Goal: Task Accomplishment & Management: Manage account settings

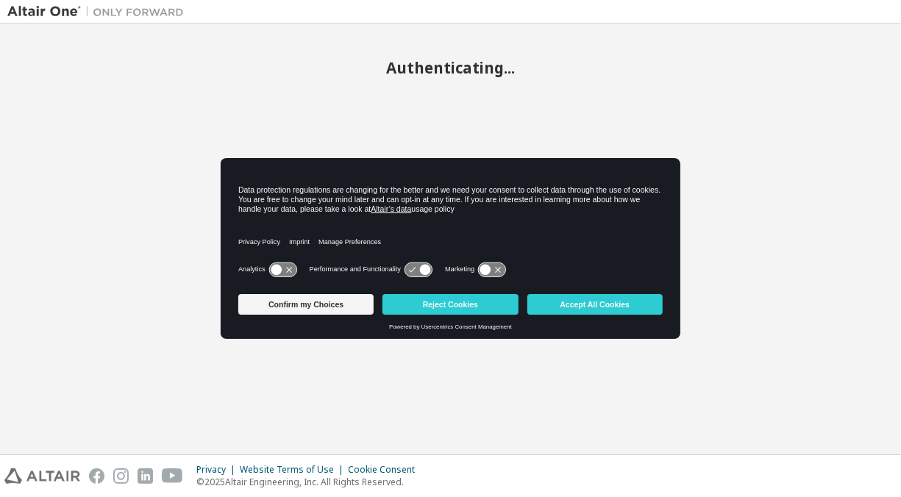
click at [418, 272] on icon at bounding box center [418, 270] width 27 height 14
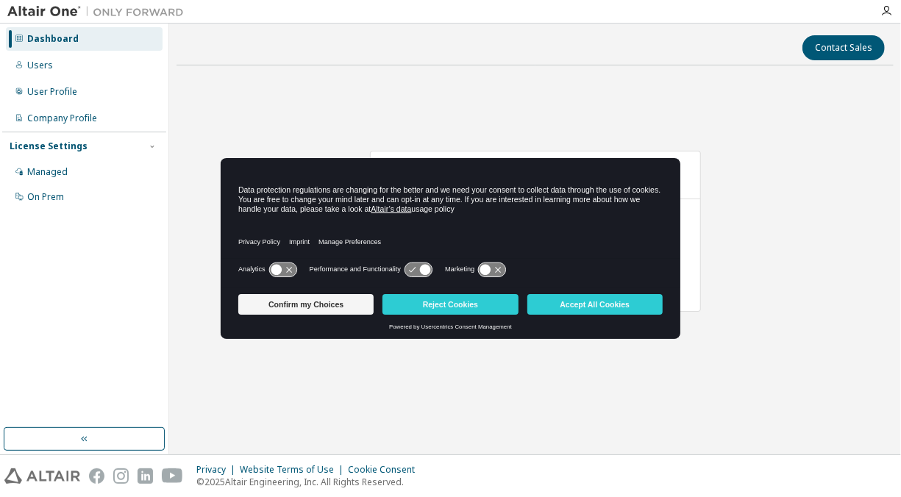
click at [418, 272] on icon at bounding box center [418, 270] width 27 height 14
drag, startPoint x: 430, startPoint y: 273, endPoint x: 397, endPoint y: 274, distance: 33.1
click at [397, 274] on div "Performance and Functionality" at bounding box center [372, 269] width 124 height 15
click at [288, 305] on button "Confirm my Choices" at bounding box center [305, 304] width 135 height 21
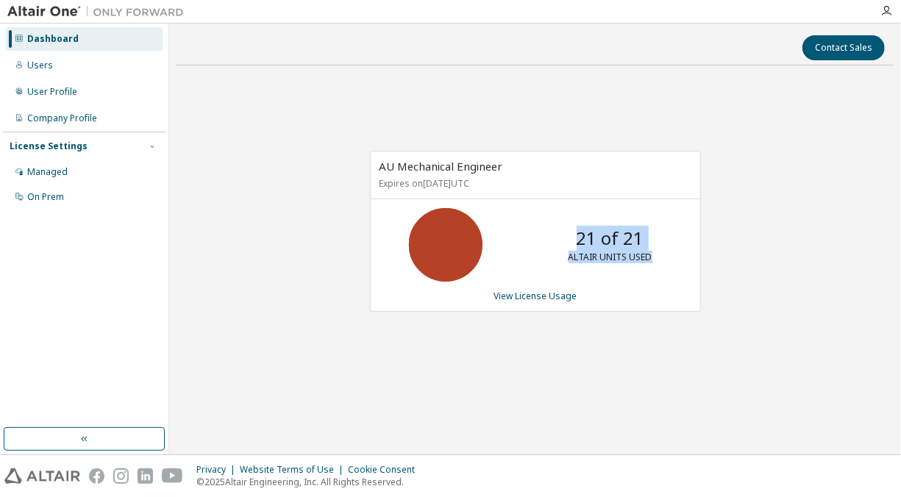
drag, startPoint x: 576, startPoint y: 239, endPoint x: 663, endPoint y: 250, distance: 87.5
click at [663, 250] on div "21 of 21 ALTAIR UNITS USED" at bounding box center [611, 245] width 118 height 74
drag, startPoint x: 663, startPoint y: 250, endPoint x: 582, endPoint y: 307, distance: 99.2
click at [659, 283] on div "AU Mechanical Engineer Expires on [DATE] UTC 21 of 21 ALTAIR UNITS USED View Li…" at bounding box center [535, 231] width 331 height 161
click at [550, 315] on div "AU Mechanical Engineer Expires on [DATE] UTC 21 of 21 ALTAIR UNITS USED View Li…" at bounding box center [528, 239] width 346 height 177
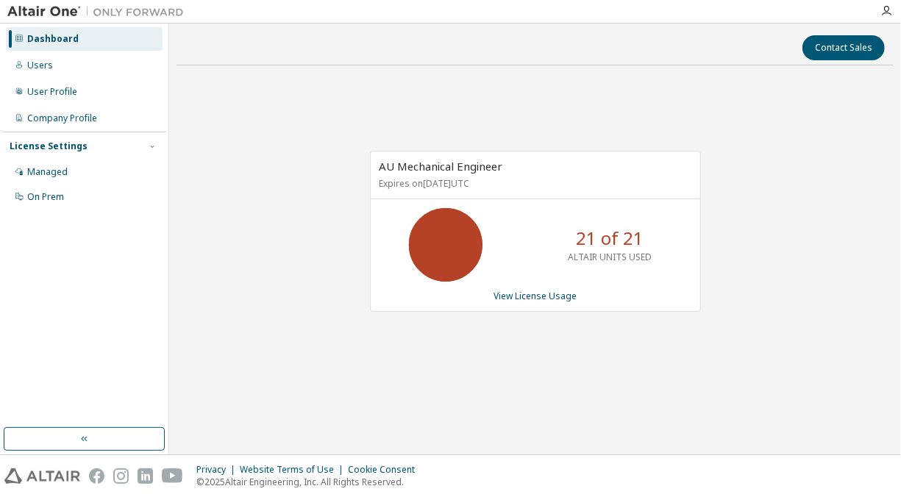
click at [558, 287] on div "AU Mechanical Engineer Expires on [DATE] UTC 21 of 21 ALTAIR UNITS USED View Li…" at bounding box center [535, 231] width 331 height 161
click at [556, 291] on link "View License Usage" at bounding box center [535, 296] width 83 height 13
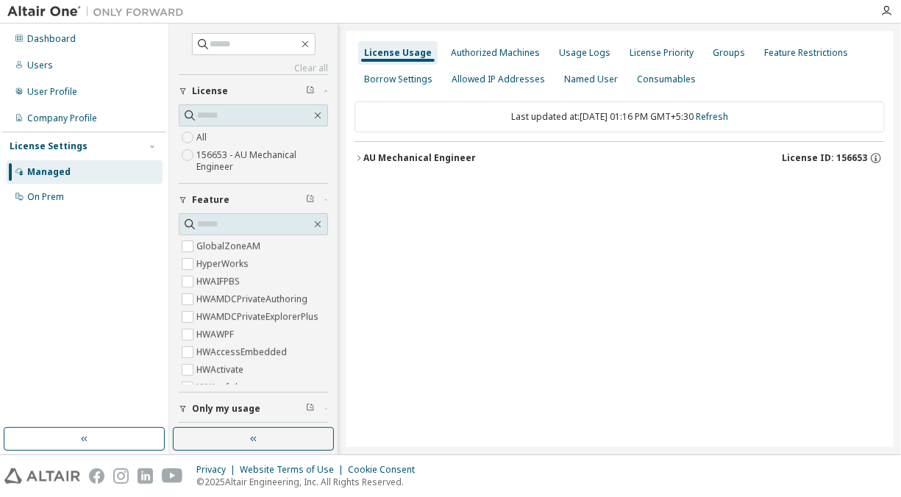
click at [358, 157] on icon "button" at bounding box center [359, 158] width 9 height 9
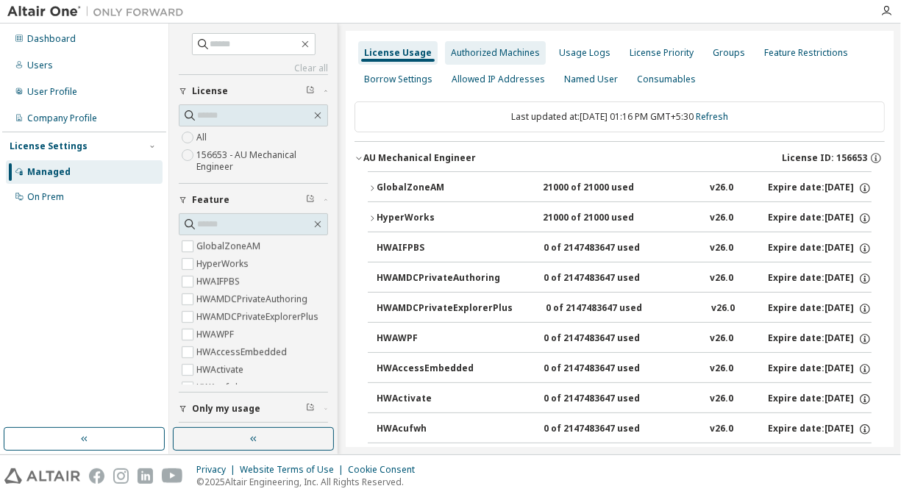
click at [524, 46] on div "Authorized Machines" at bounding box center [495, 53] width 101 height 24
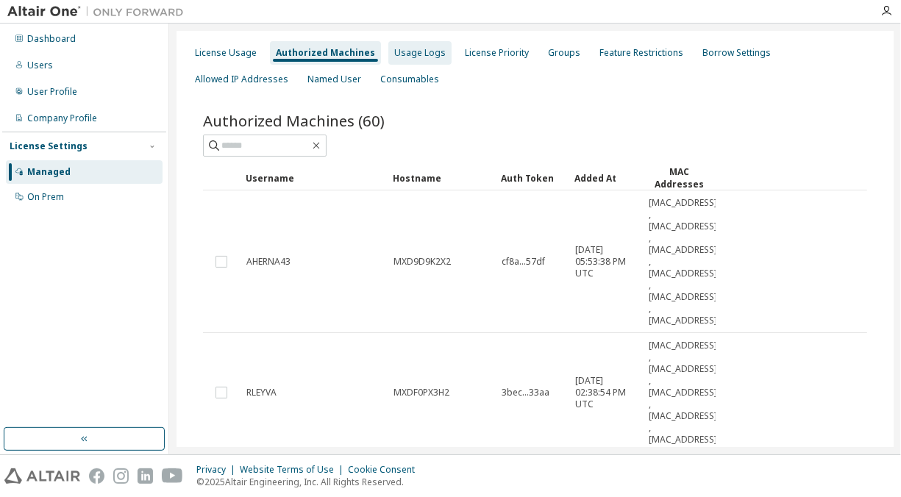
click at [426, 57] on div "Usage Logs" at bounding box center [419, 53] width 51 height 12
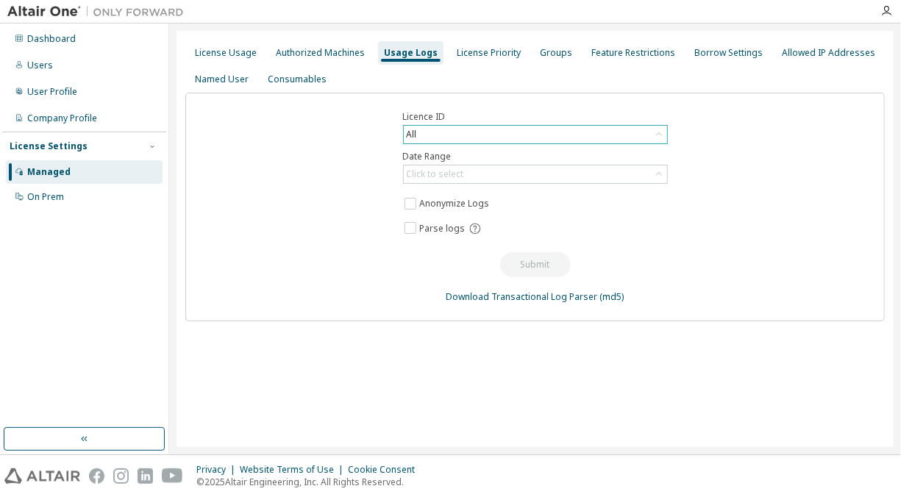
click at [448, 141] on div "All" at bounding box center [535, 135] width 263 height 18
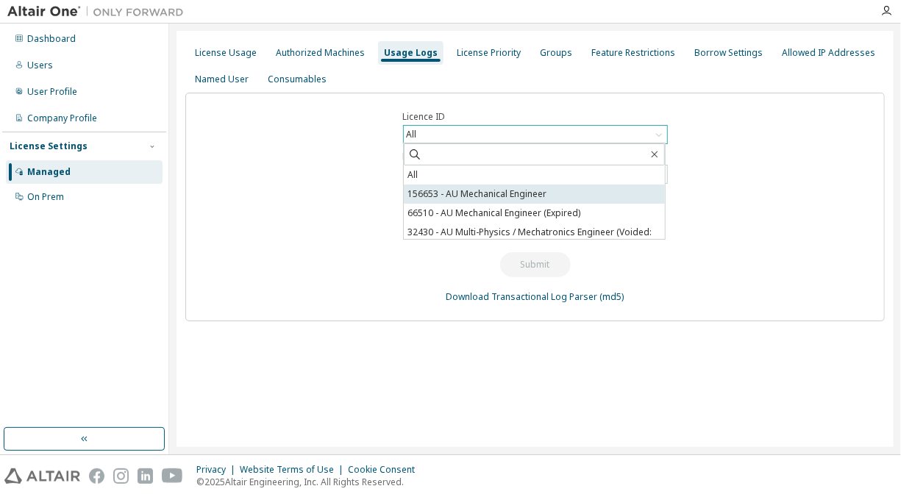
click at [483, 194] on li "156653 - AU Mechanical Engineer" at bounding box center [534, 194] width 261 height 19
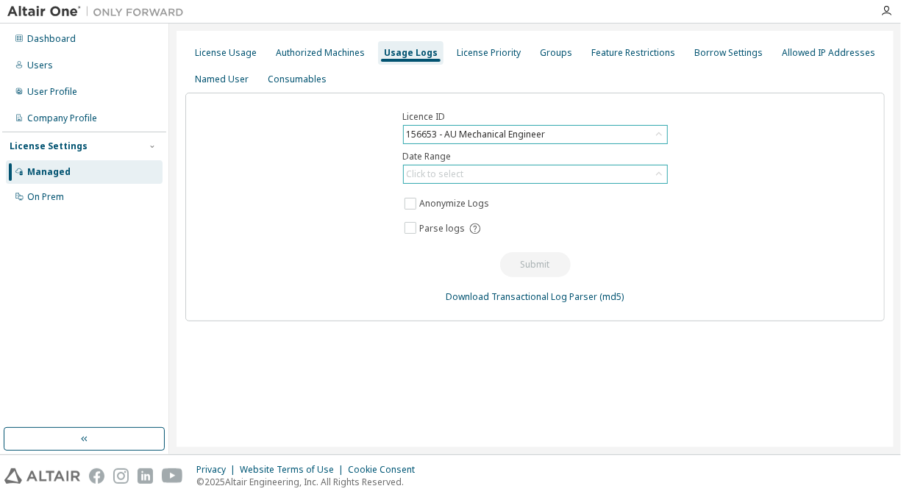
click at [483, 174] on div "Click to select" at bounding box center [535, 175] width 263 height 18
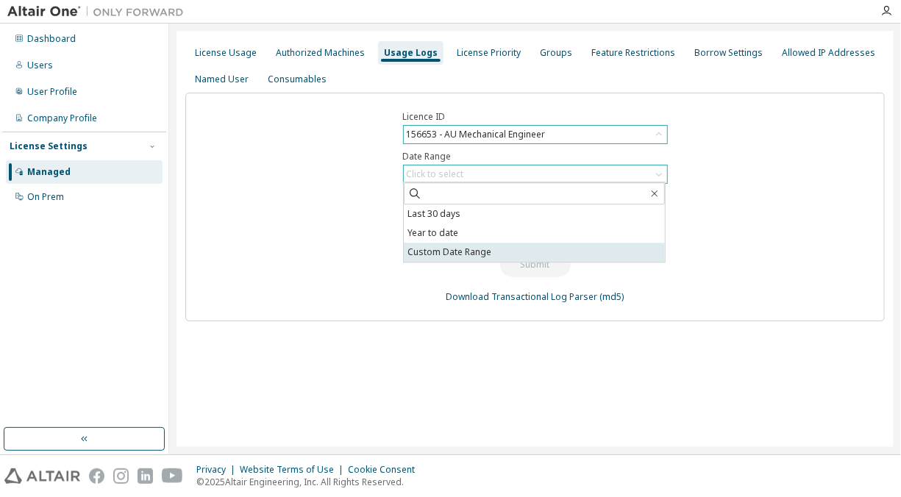
click at [463, 246] on li "Custom Date Range" at bounding box center [534, 252] width 261 height 19
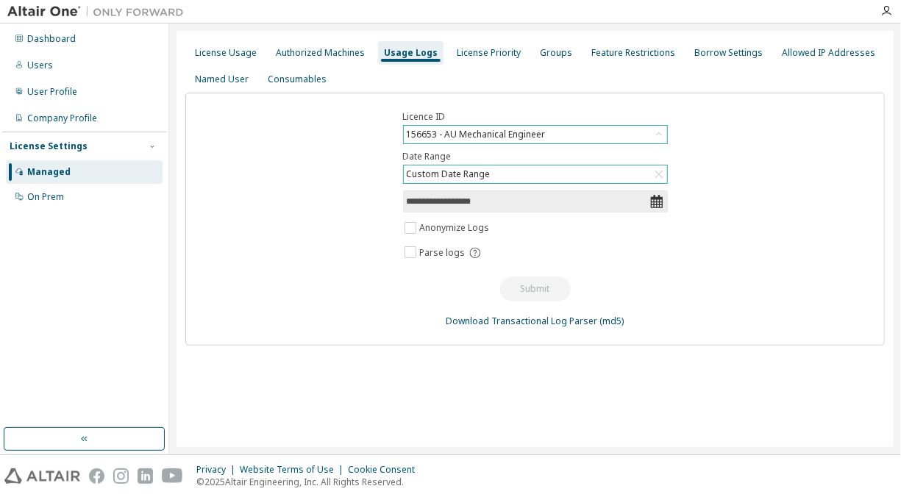
click at [468, 202] on input "**********" at bounding box center [528, 201] width 243 height 15
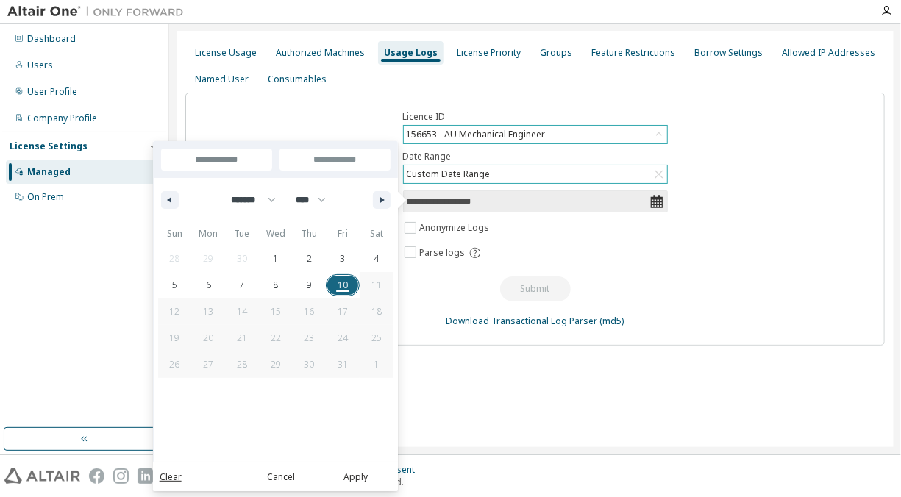
click at [218, 154] on input "**********" at bounding box center [216, 160] width 111 height 22
click at [173, 209] on div "******* ******** ***** ***** *** **** **** ****** ********* ******* ******** **…" at bounding box center [276, 200] width 244 height 44
click at [176, 199] on button "button" at bounding box center [170, 200] width 18 height 18
click at [166, 203] on button "button" at bounding box center [170, 200] width 18 height 18
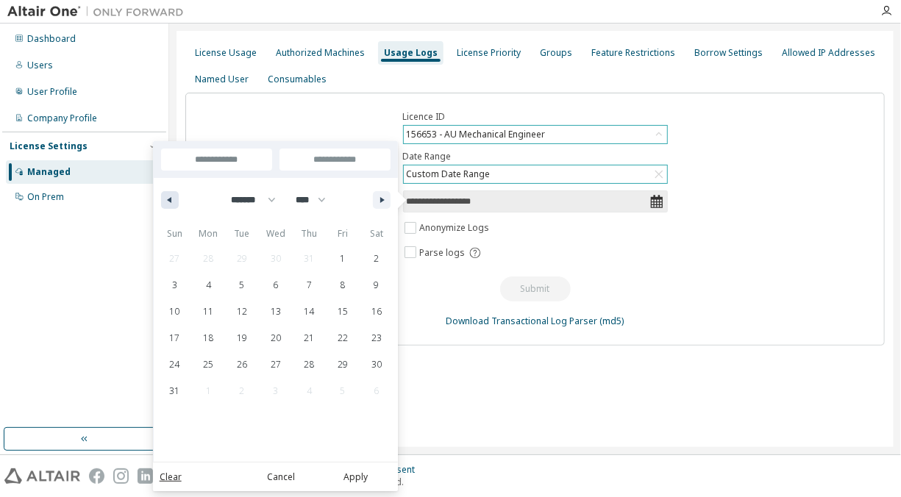
select select "*"
click at [249, 252] on span "1" at bounding box center [242, 258] width 34 height 19
type input "*"
type input "**********"
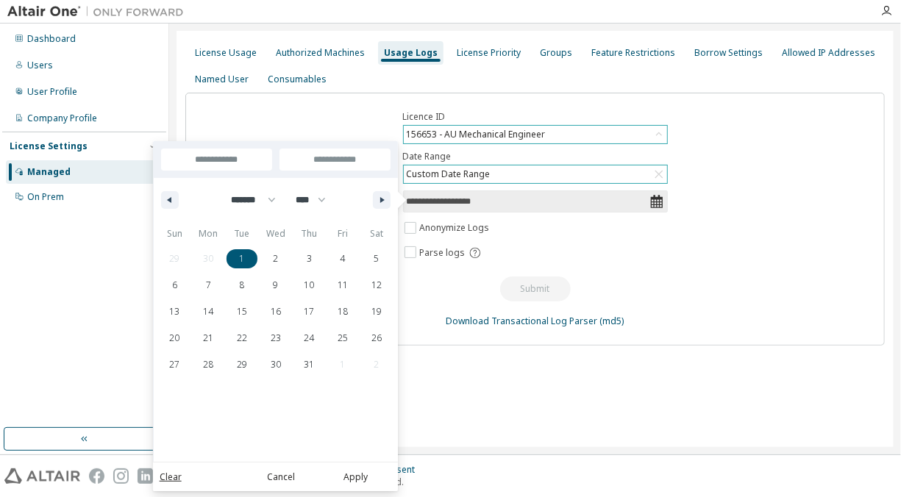
type input "**********"
click at [332, 158] on input "**********" at bounding box center [335, 160] width 111 height 22
click at [376, 199] on button "button" at bounding box center [382, 200] width 18 height 18
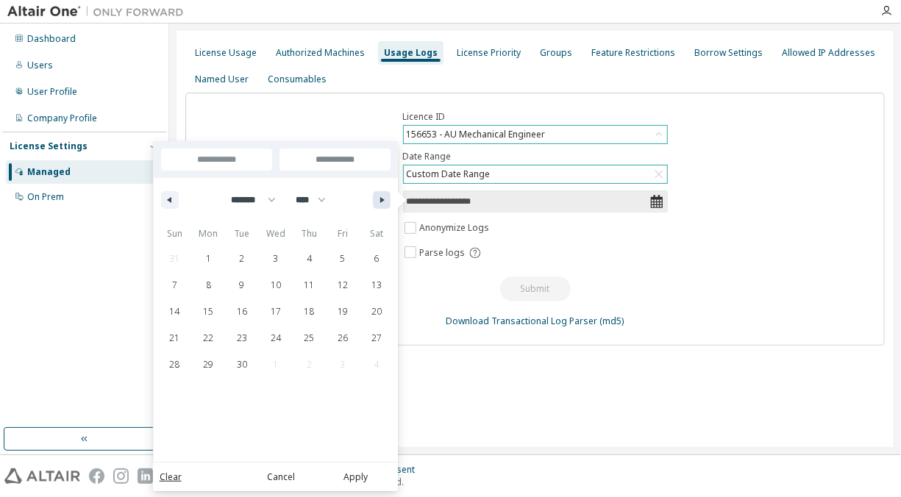
select select "*"
click at [342, 277] on span "10" at bounding box center [343, 285] width 10 height 26
type input "***"
type input "**********"
select select "*"
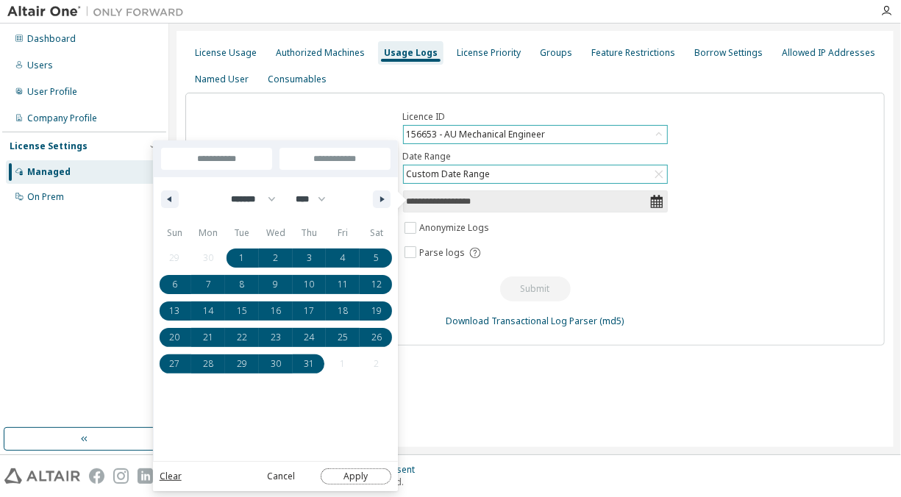
click at [360, 480] on button "Apply" at bounding box center [356, 477] width 71 height 16
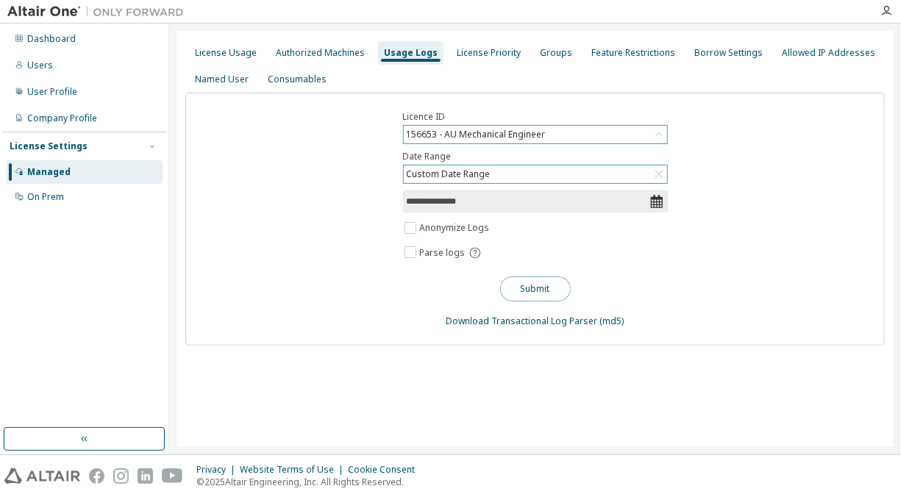
click at [548, 281] on button "Submit" at bounding box center [535, 289] width 71 height 25
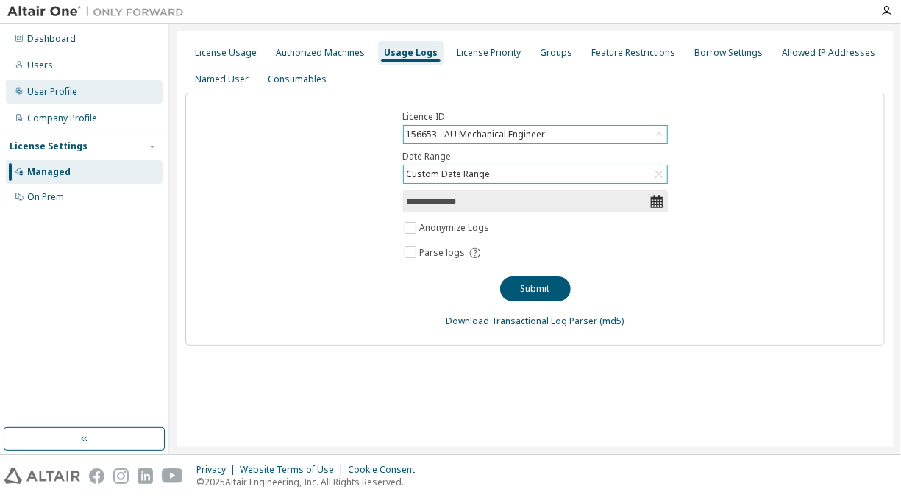
click at [46, 83] on div "User Profile" at bounding box center [84, 92] width 157 height 24
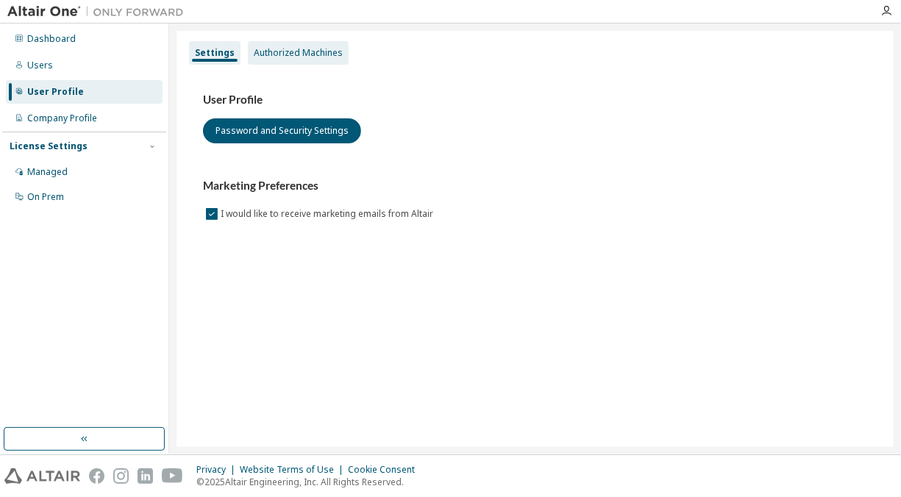
click at [254, 54] on div "Authorized Machines" at bounding box center [298, 53] width 89 height 12
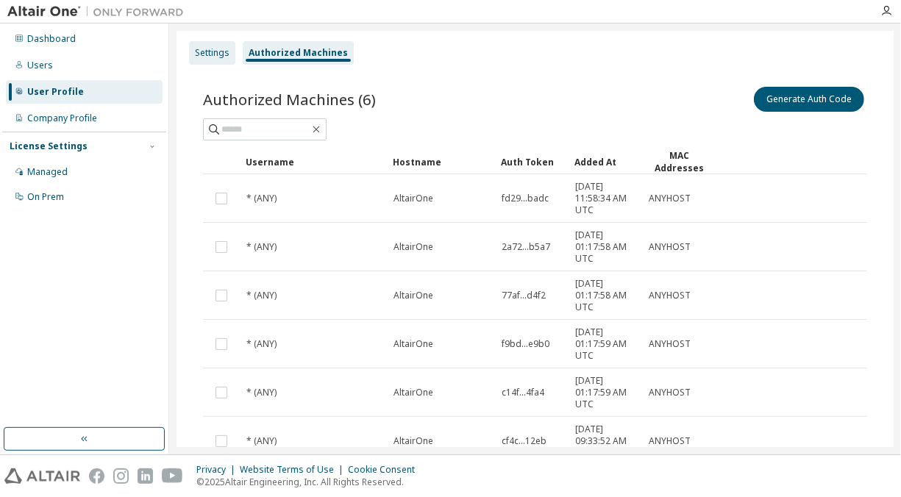
click at [220, 53] on div "Settings" at bounding box center [212, 53] width 35 height 12
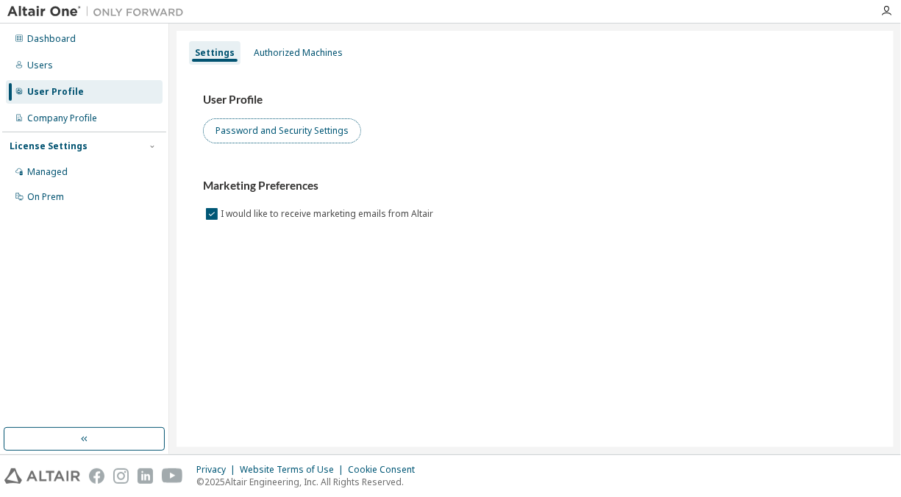
click at [271, 135] on button "Password and Security Settings" at bounding box center [282, 130] width 158 height 25
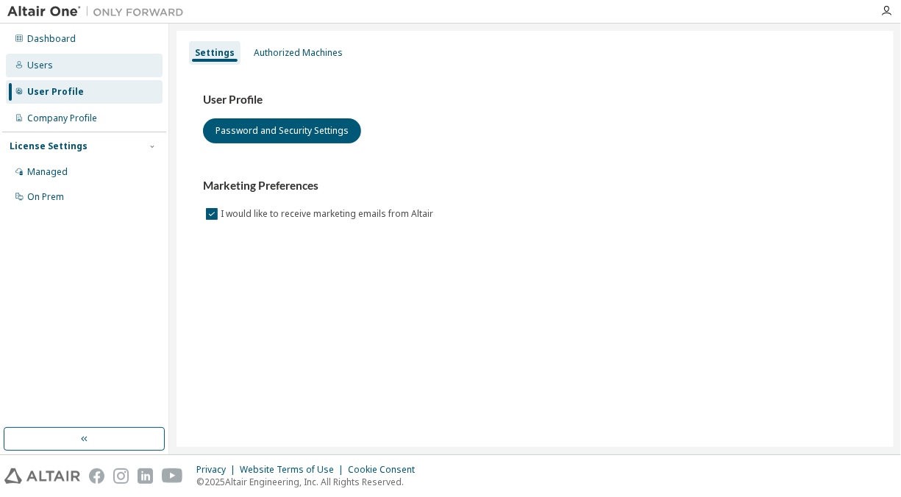
click at [90, 71] on div "Users" at bounding box center [84, 66] width 157 height 24
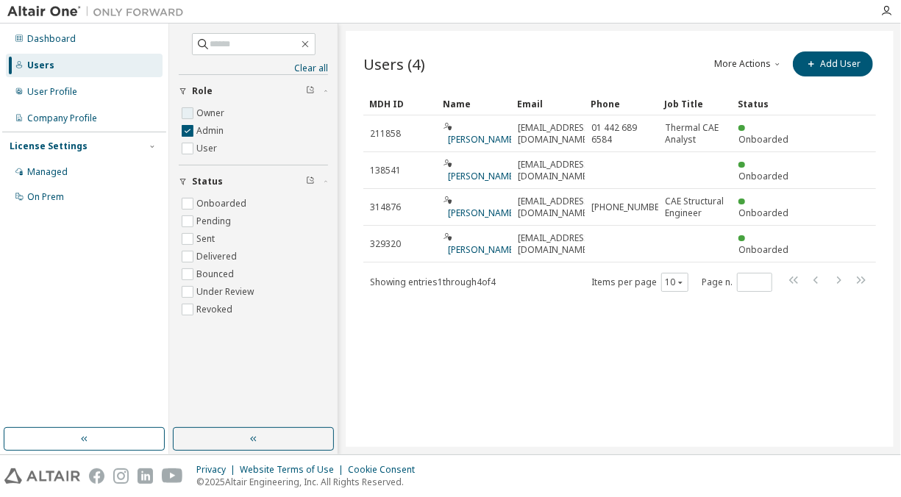
click at [216, 109] on label "Owner" at bounding box center [211, 113] width 31 height 18
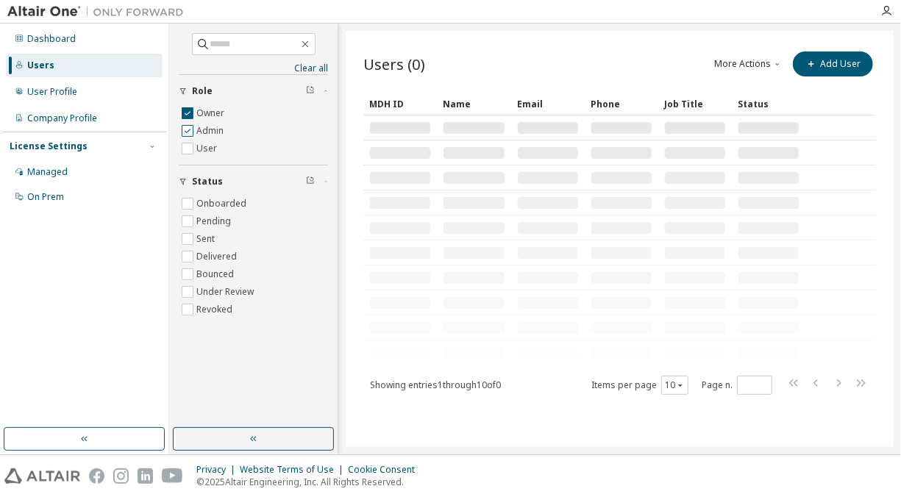
click at [217, 134] on label "Admin" at bounding box center [211, 131] width 30 height 18
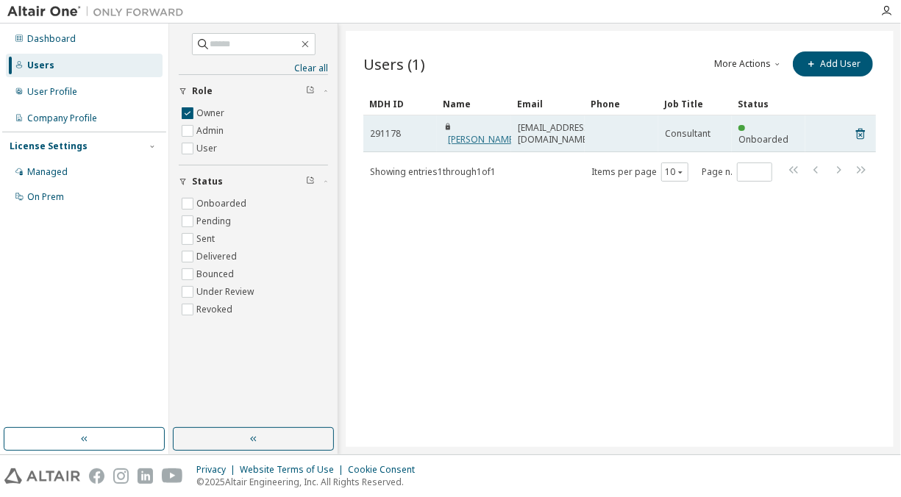
click at [501, 137] on link "[PERSON_NAME]" at bounding box center [482, 139] width 68 height 13
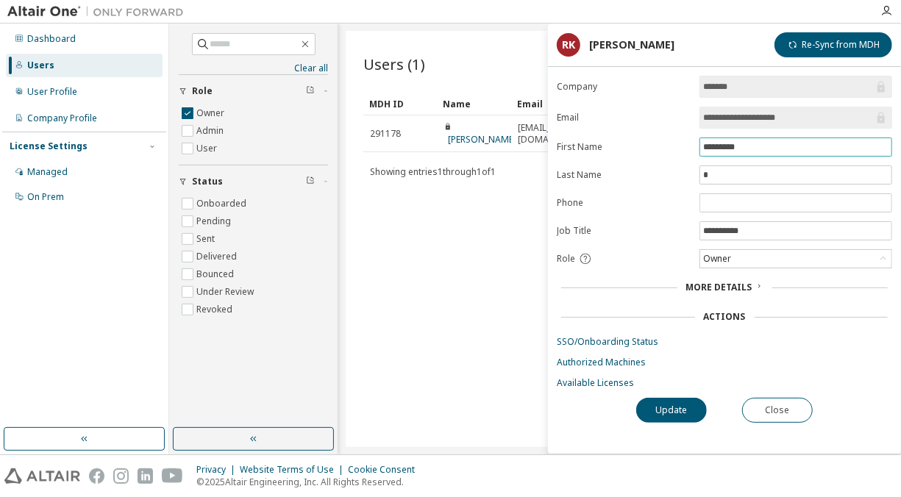
click at [718, 146] on input "*********" at bounding box center [795, 147] width 185 height 12
click at [728, 282] on span "More Details" at bounding box center [719, 287] width 66 height 13
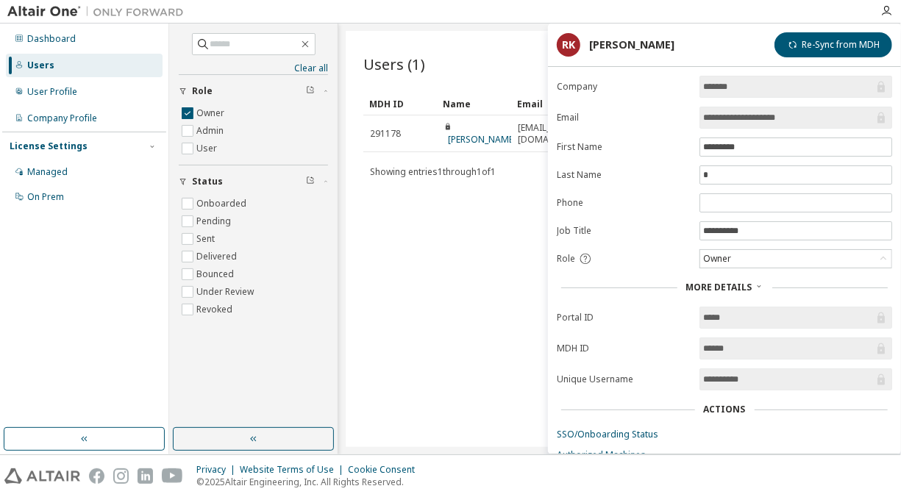
scroll to position [63, 0]
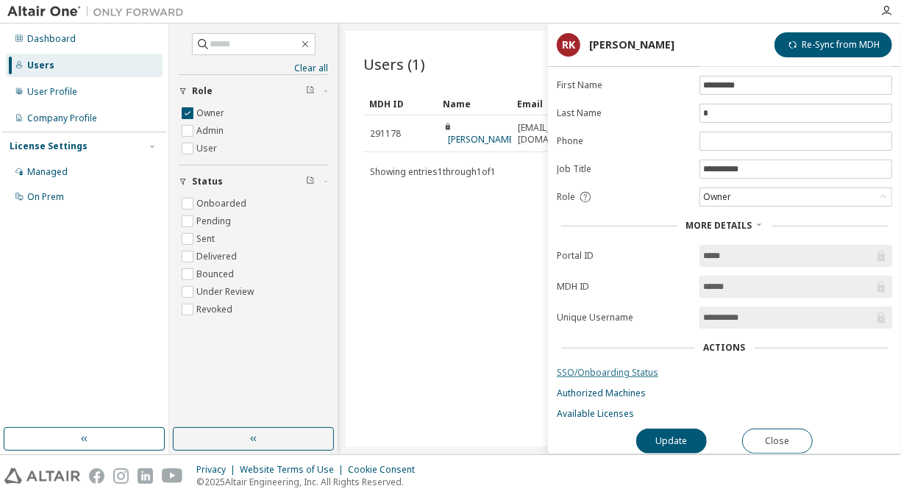
click at [606, 367] on link "SSO/Onboarding Status" at bounding box center [724, 373] width 335 height 12
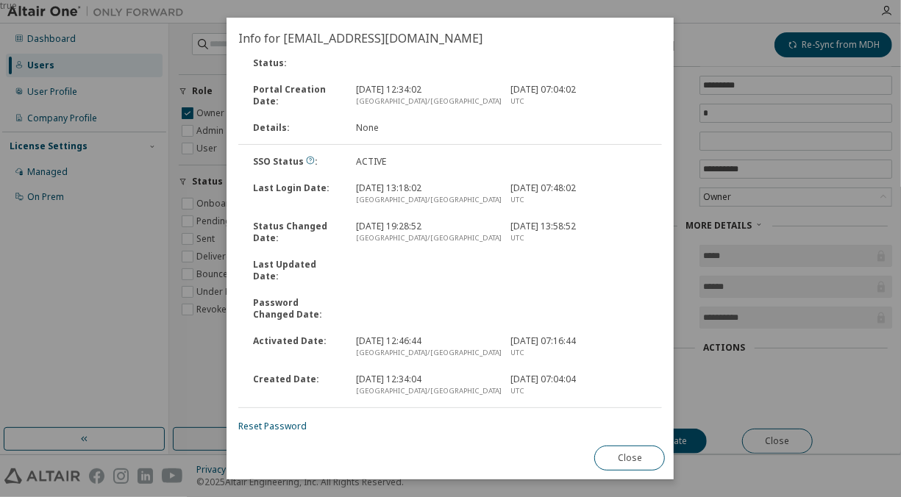
scroll to position [0, 0]
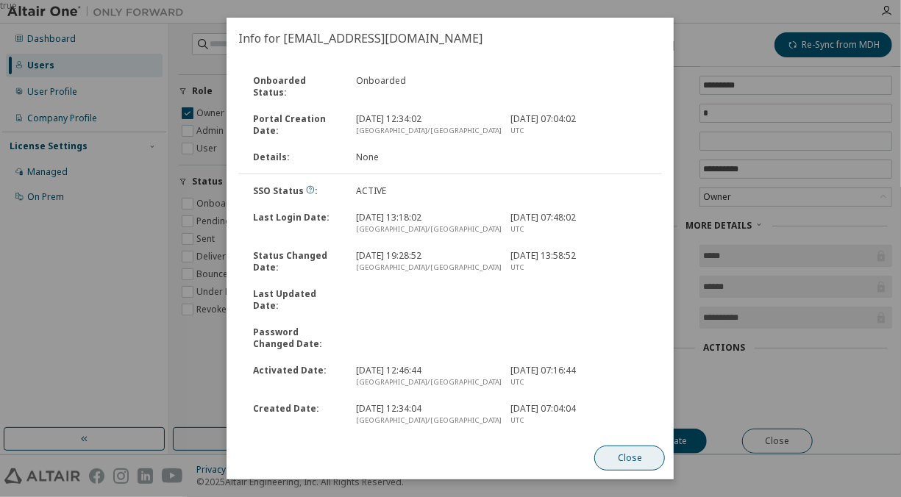
click at [638, 462] on button "Close" at bounding box center [630, 458] width 71 height 25
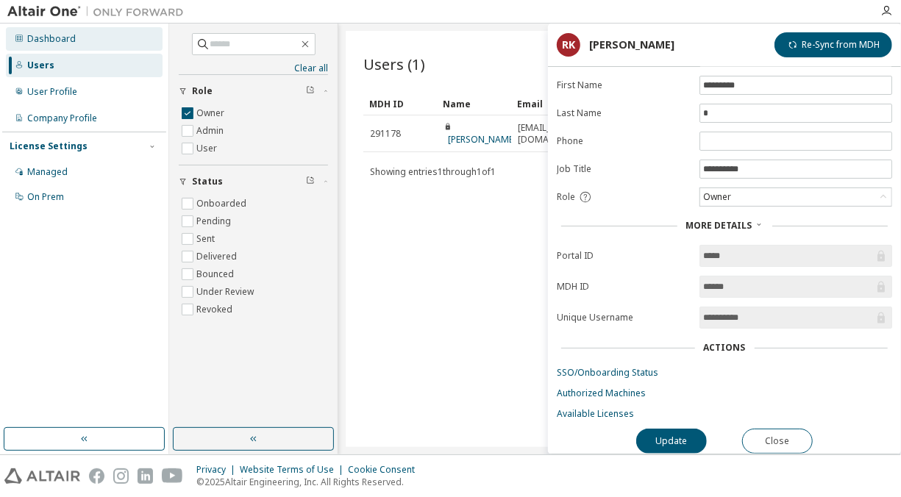
click at [77, 32] on div "Dashboard" at bounding box center [84, 39] width 157 height 24
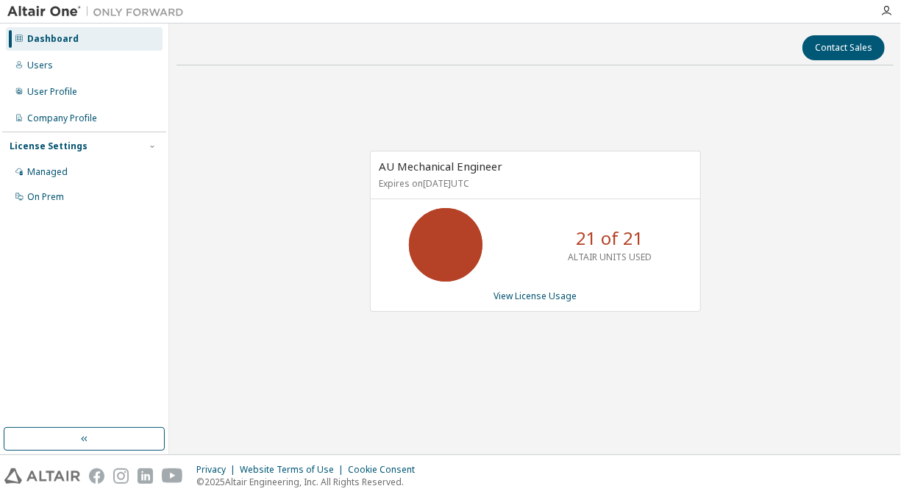
click at [463, 252] on icon at bounding box center [445, 245] width 37 height 37
click at [90, 178] on div "Managed" at bounding box center [84, 172] width 157 height 24
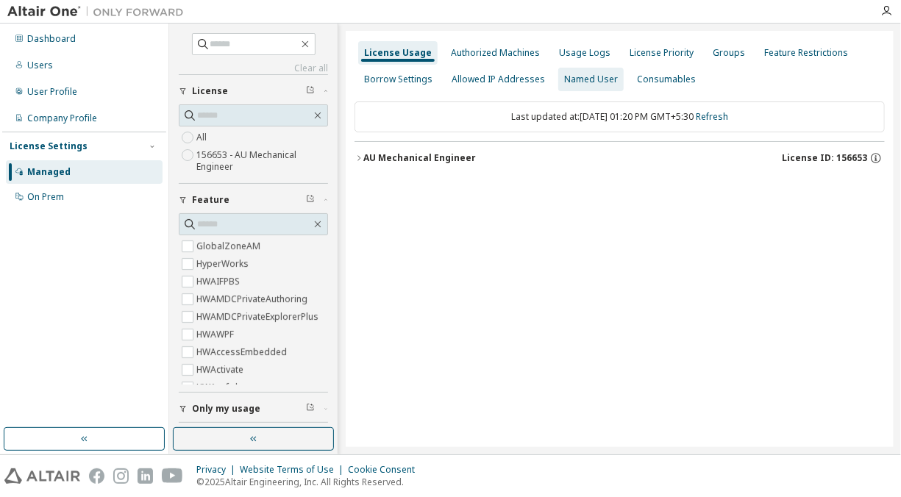
click at [588, 73] on div "Named User" at bounding box center [590, 80] width 65 height 24
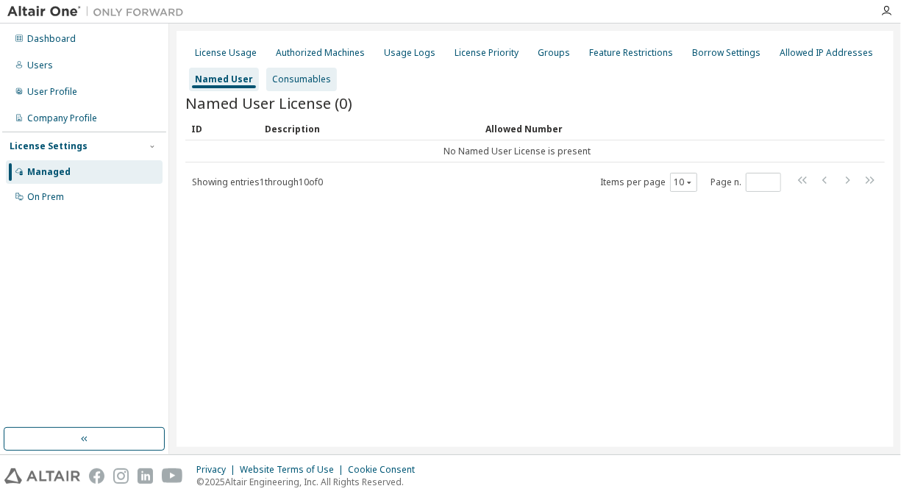
click at [291, 79] on div "Consumables" at bounding box center [301, 80] width 59 height 12
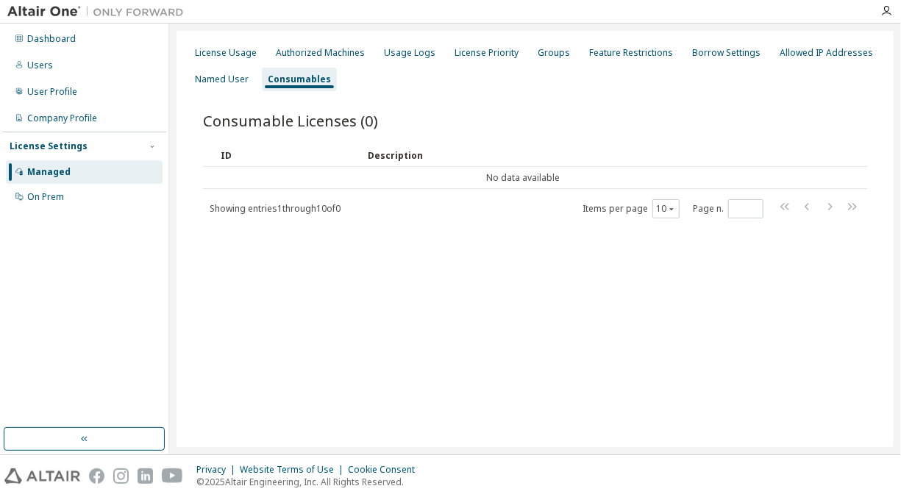
click at [800, 68] on div "License Usage Authorized Machines Usage Logs License Priority Groups Feature Re…" at bounding box center [535, 66] width 700 height 53
click at [800, 61] on div "Allowed IP Addresses" at bounding box center [826, 53] width 105 height 24
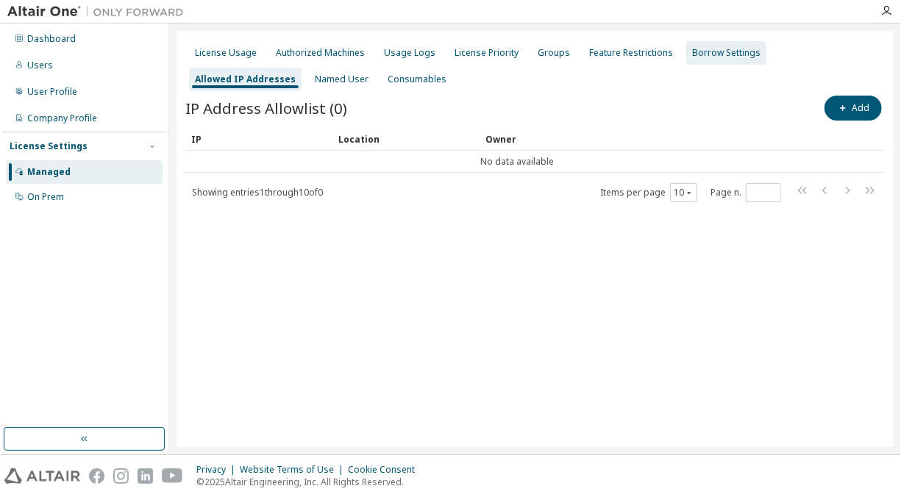
click at [720, 55] on div "Borrow Settings" at bounding box center [726, 53] width 68 height 12
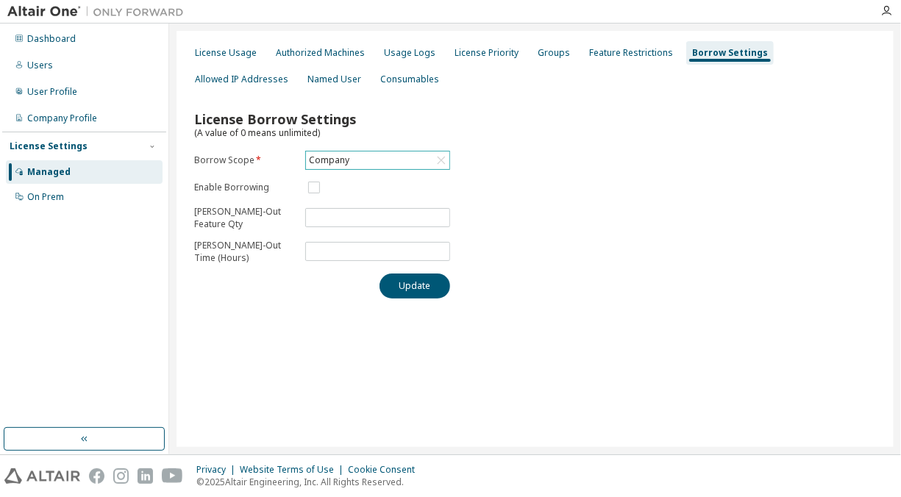
click at [418, 153] on div "Company" at bounding box center [377, 161] width 143 height 18
click at [569, 184] on div "License Borrow Settings (A value of 0 means unlimited) Borrow Scope * Company C…" at bounding box center [535, 200] width 700 height 215
click at [633, 43] on div "Feature Restrictions" at bounding box center [631, 53] width 96 height 24
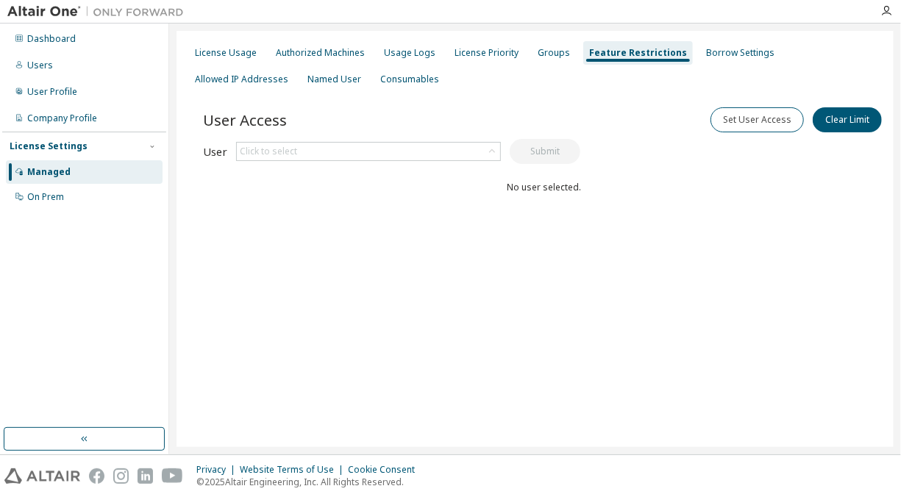
click at [364, 166] on div "User Access Set User Access Clear Limit Clear Load Save Save As Field Operator …" at bounding box center [544, 181] width 682 height 177
click at [369, 157] on div "Click to select" at bounding box center [368, 152] width 263 height 18
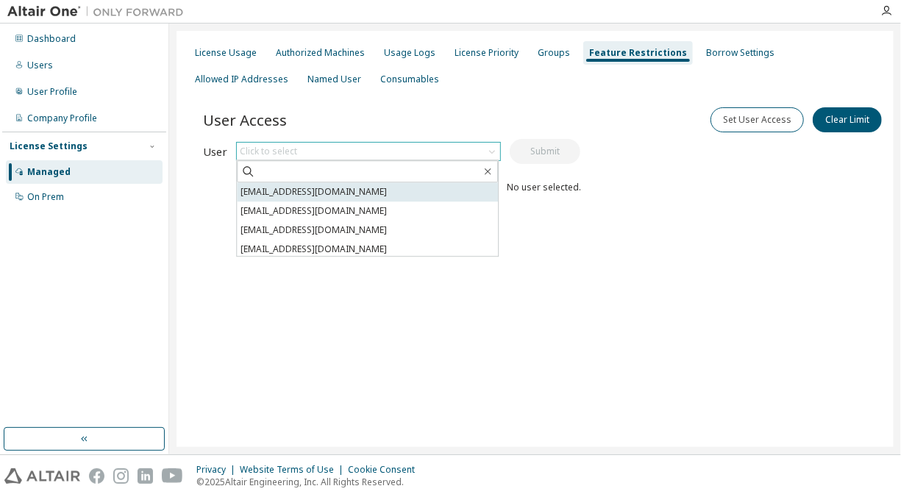
click at [369, 194] on li "[EMAIL_ADDRESS][DOMAIN_NAME]" at bounding box center [367, 191] width 261 height 19
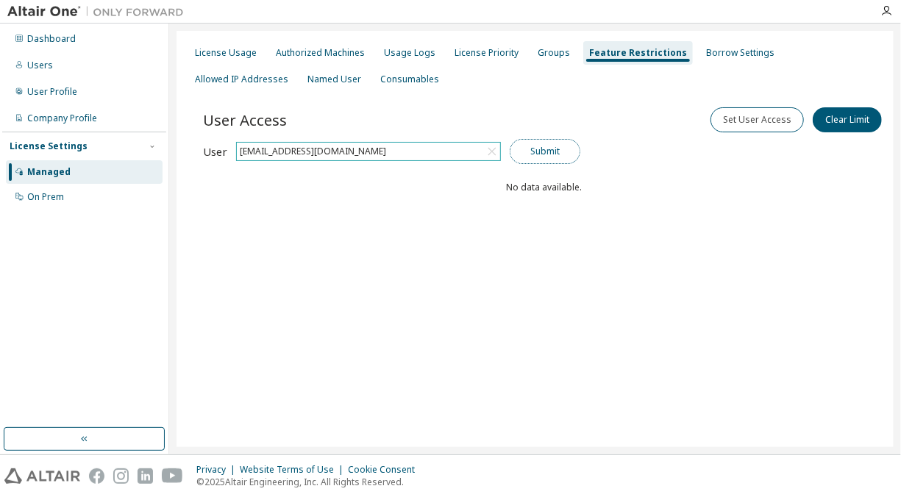
click at [546, 152] on button "Submit" at bounding box center [545, 151] width 71 height 25
click at [522, 48] on div "License Usage Authorized Machines Usage Logs License Priority Groups Feature Re…" at bounding box center [535, 66] width 700 height 53
click at [545, 62] on div "Groups" at bounding box center [554, 53] width 44 height 24
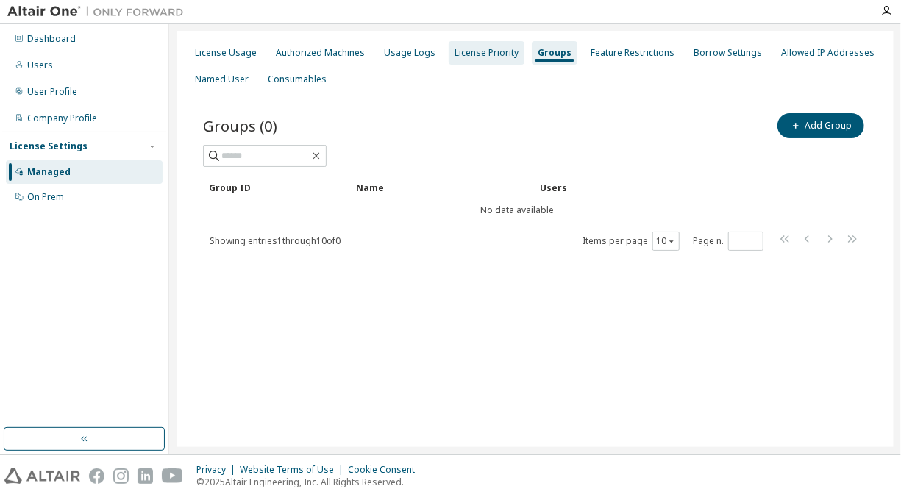
click at [473, 54] on div "License Priority" at bounding box center [487, 53] width 64 height 12
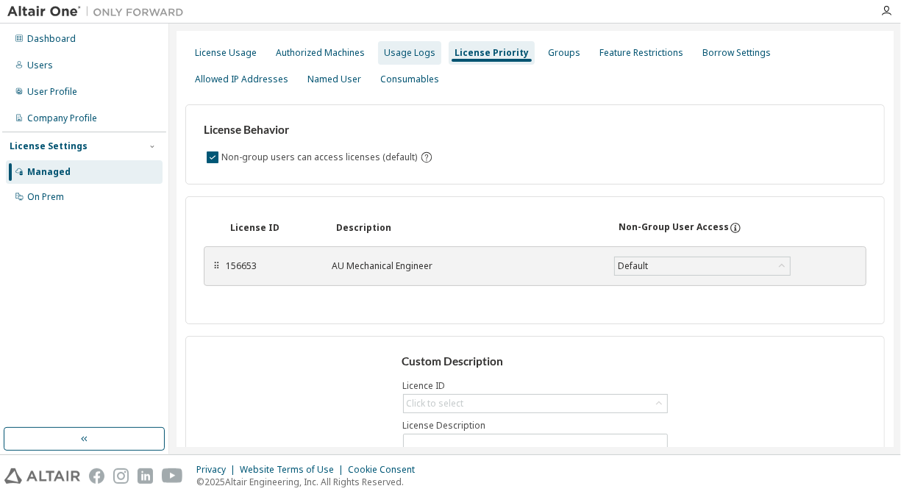
click at [413, 56] on div "Usage Logs" at bounding box center [409, 53] width 51 height 12
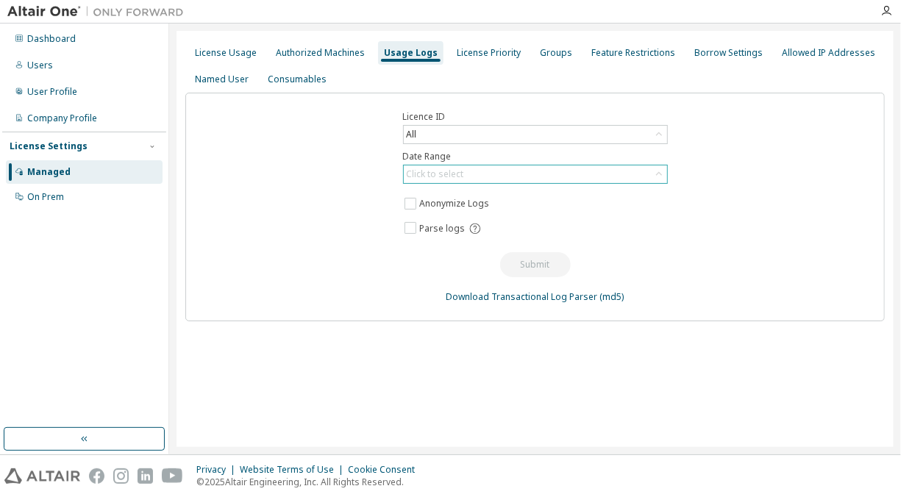
click at [422, 174] on div "Click to select" at bounding box center [435, 174] width 57 height 12
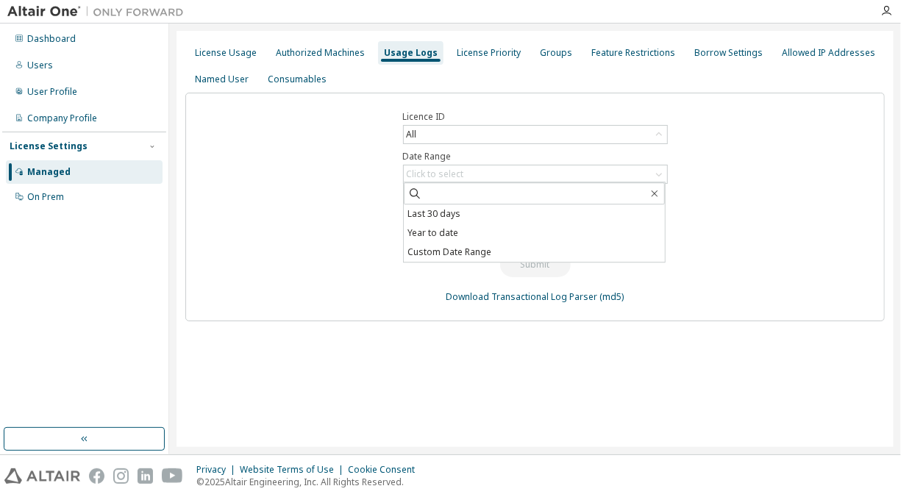
click at [303, 191] on div "Licence ID All Date Range Click to select Last 30 days Year to date Custom Date…" at bounding box center [535, 207] width 700 height 229
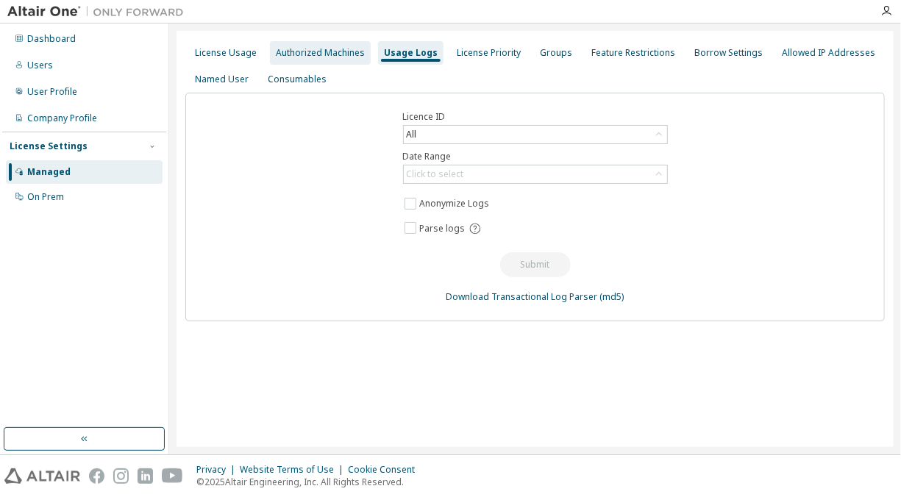
click at [330, 63] on div "Authorized Machines" at bounding box center [320, 53] width 101 height 24
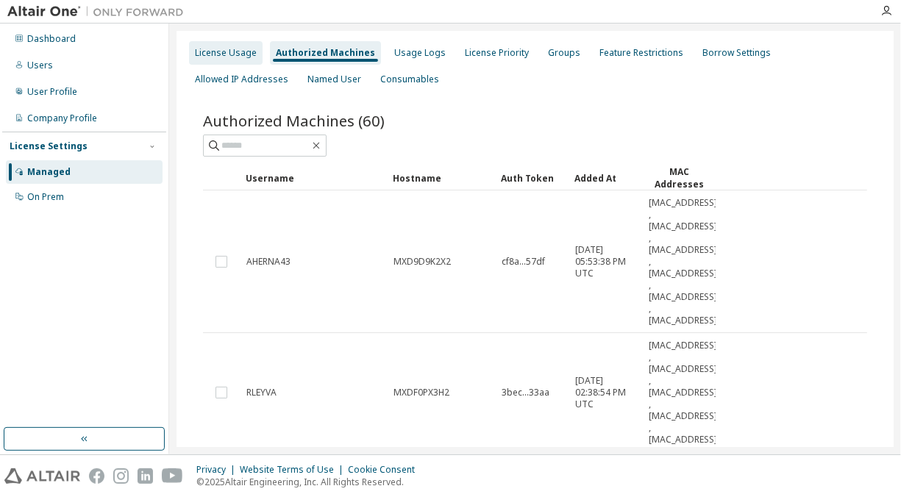
click at [241, 46] on div "License Usage" at bounding box center [226, 53] width 74 height 24
